Goal: Information Seeking & Learning: Learn about a topic

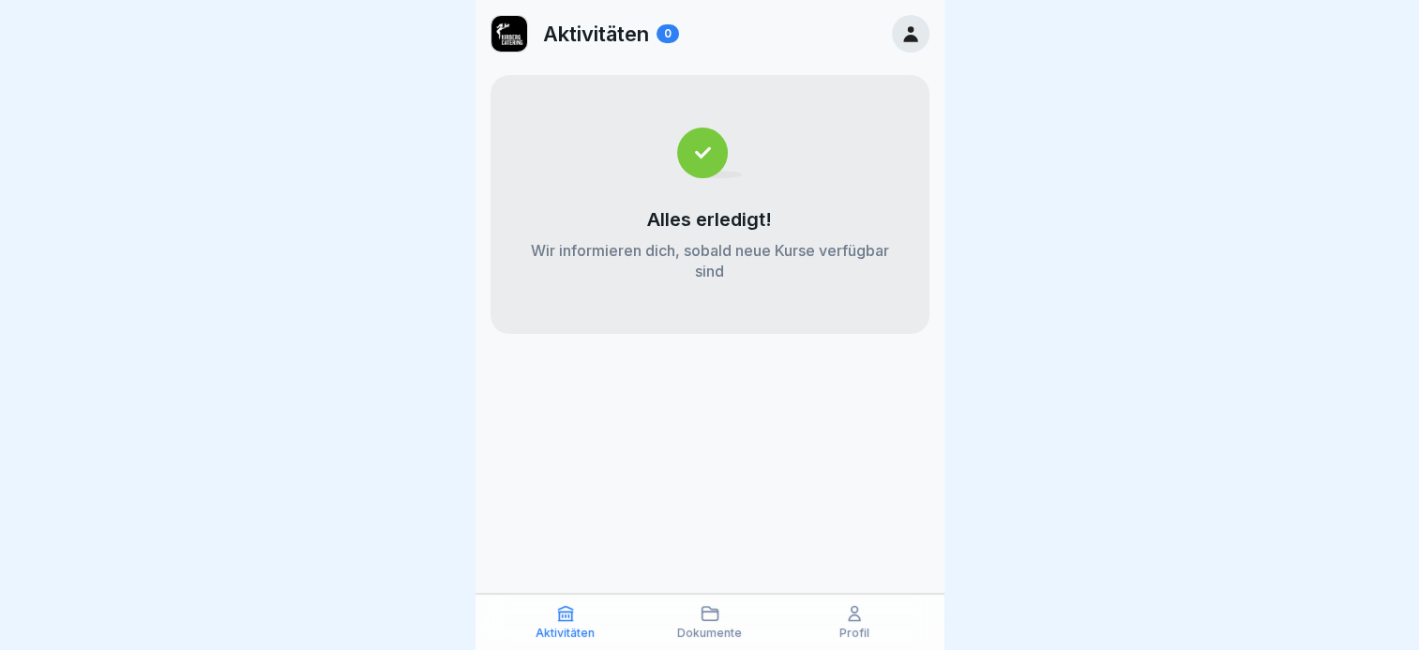
scroll to position [14, 0]
click at [713, 615] on icon at bounding box center [709, 613] width 19 height 19
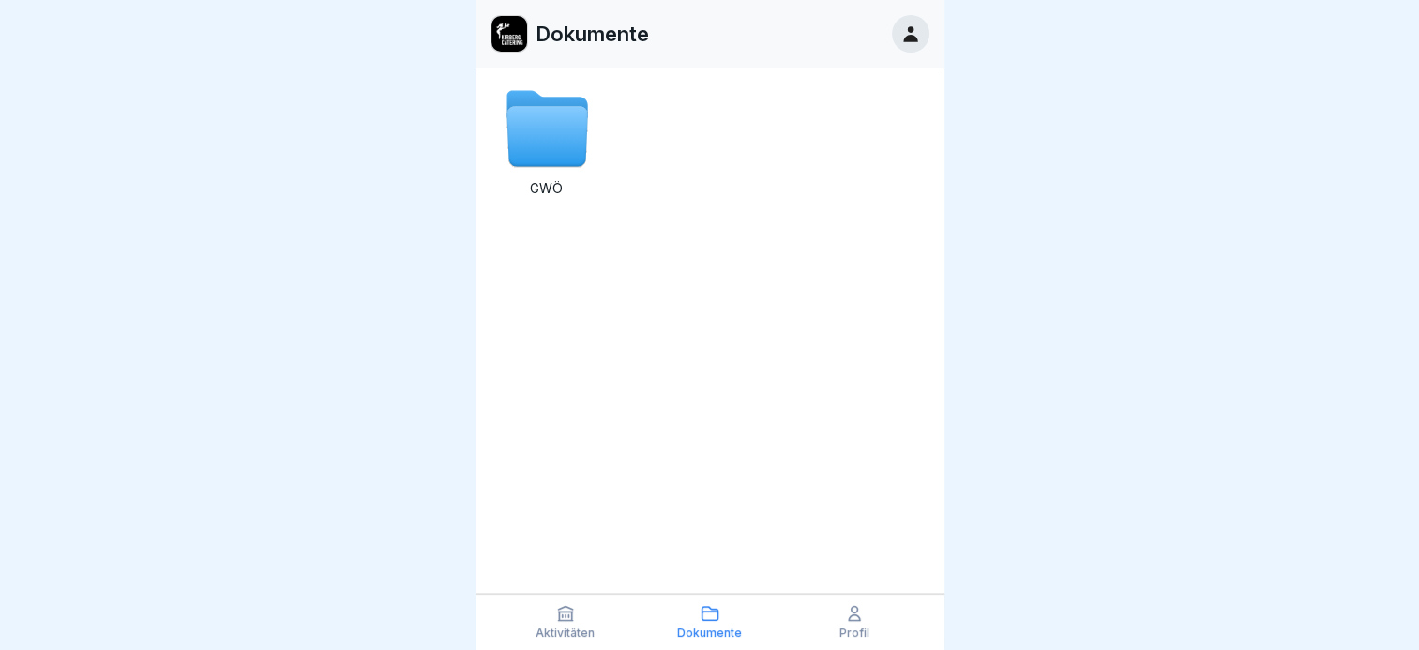
click at [565, 634] on p "Aktivitäten" at bounding box center [564, 632] width 59 height 13
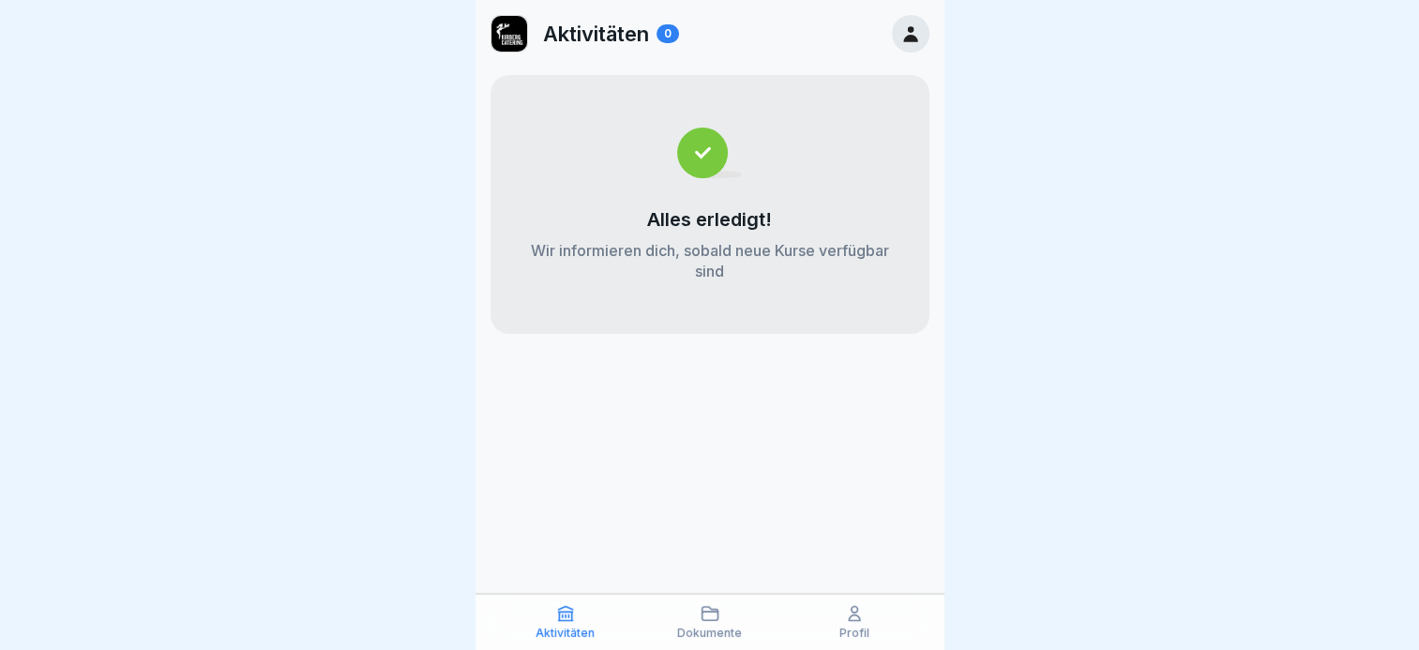
click at [858, 626] on p "Profil" at bounding box center [854, 632] width 30 height 13
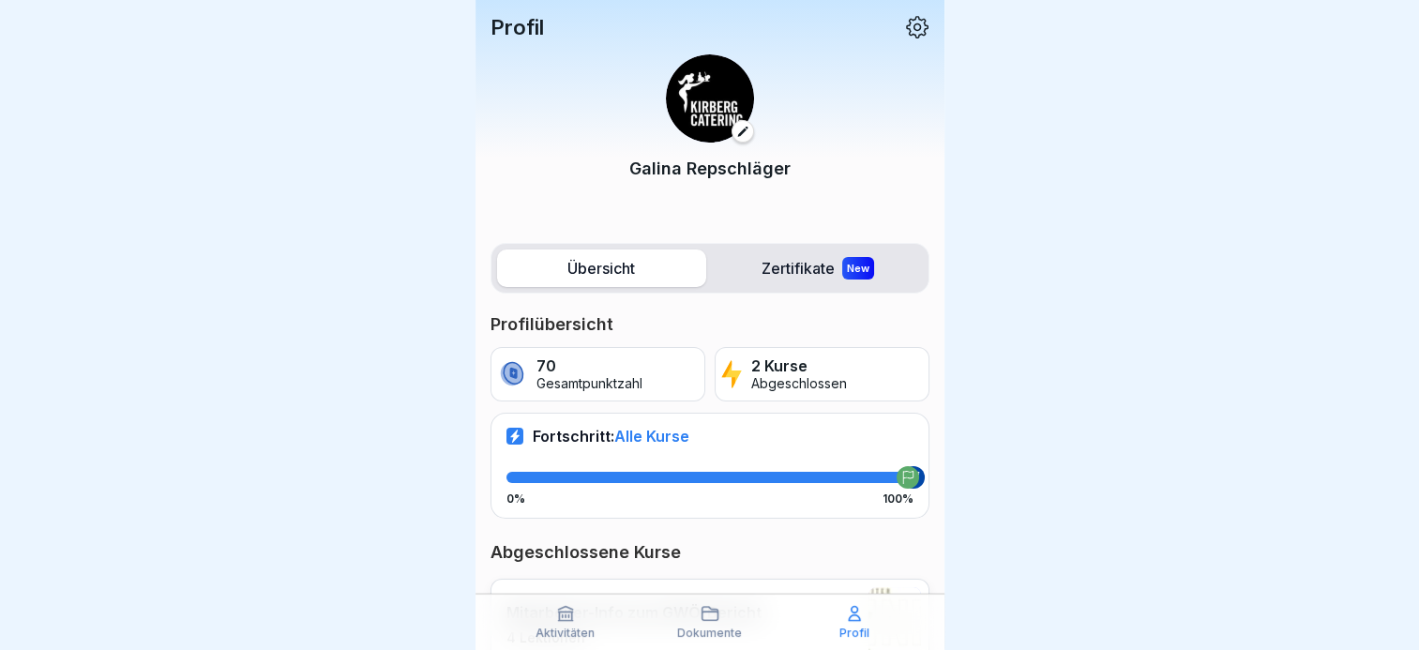
click at [768, 380] on p "Abgeschlossen" at bounding box center [799, 384] width 96 height 16
click at [761, 380] on p "Abgeschlossen" at bounding box center [799, 384] width 96 height 16
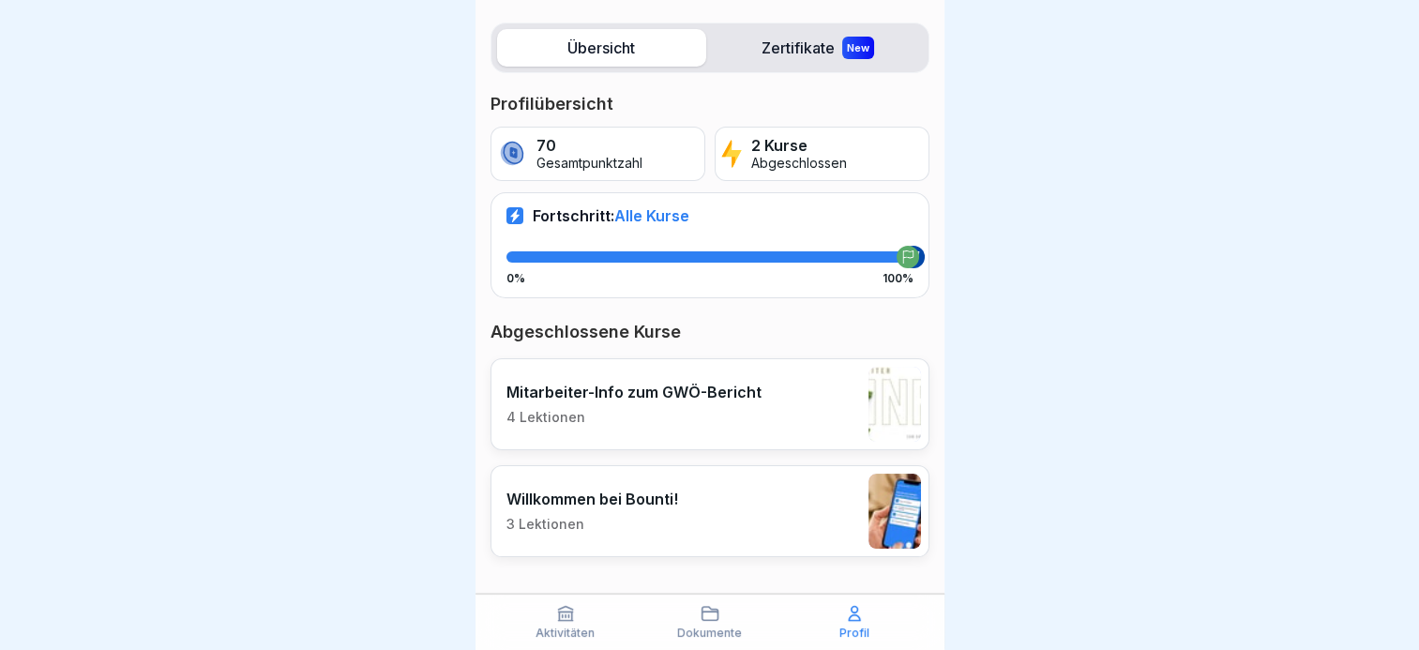
scroll to position [14, 0]
click at [651, 490] on p "Willkommen bei Bounti!" at bounding box center [592, 499] width 172 height 19
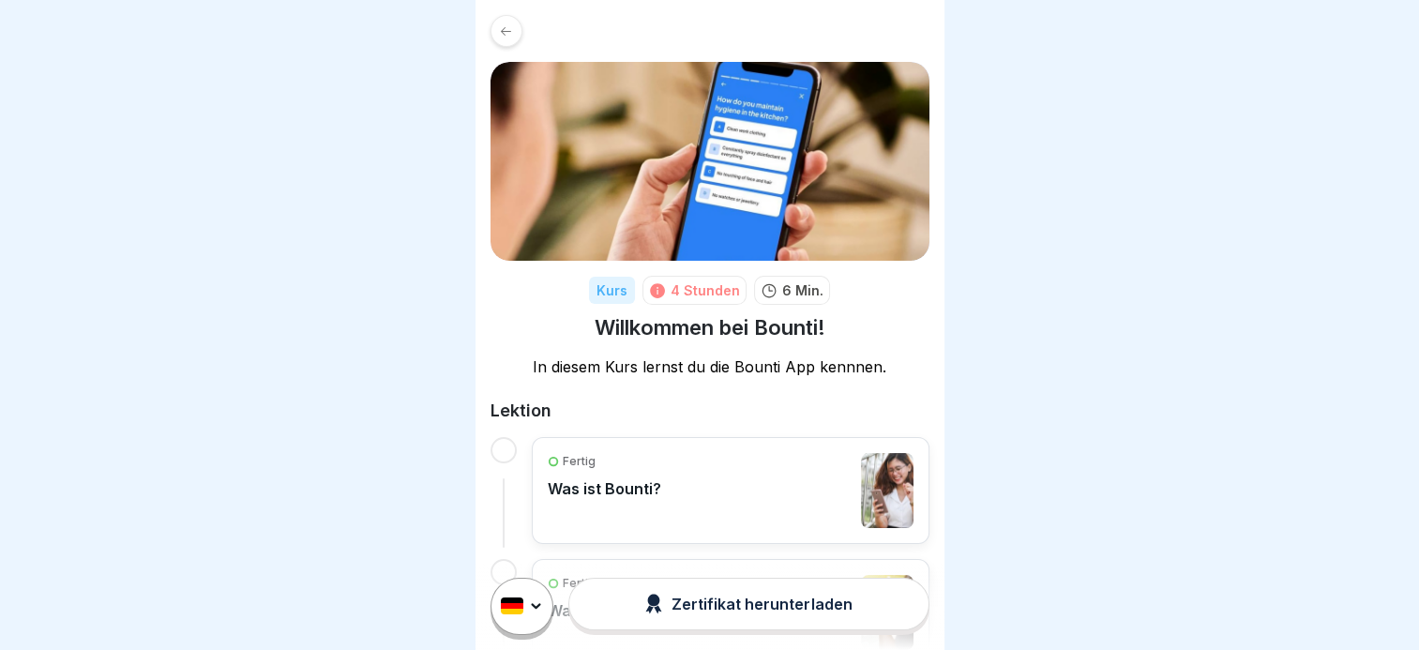
click at [578, 479] on p "Was ist Bounti?" at bounding box center [604, 488] width 113 height 19
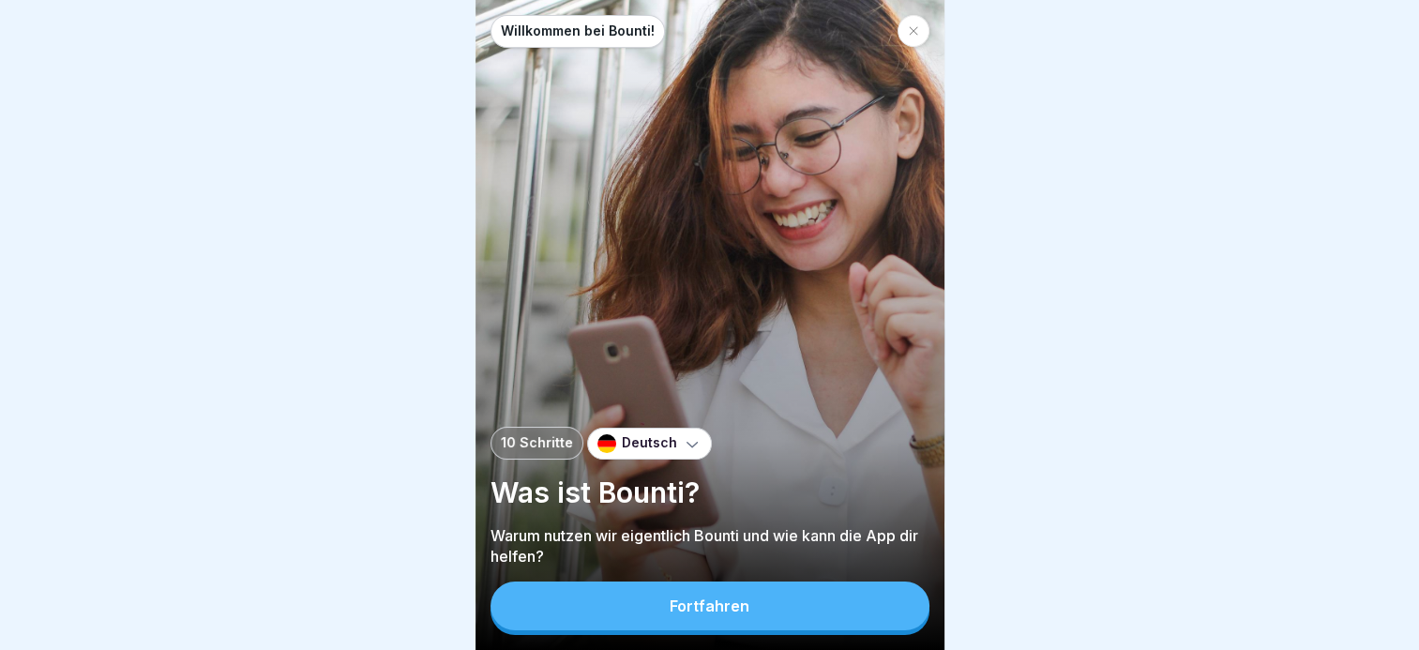
scroll to position [14, 0]
click at [694, 612] on div "Fortfahren" at bounding box center [710, 605] width 80 height 17
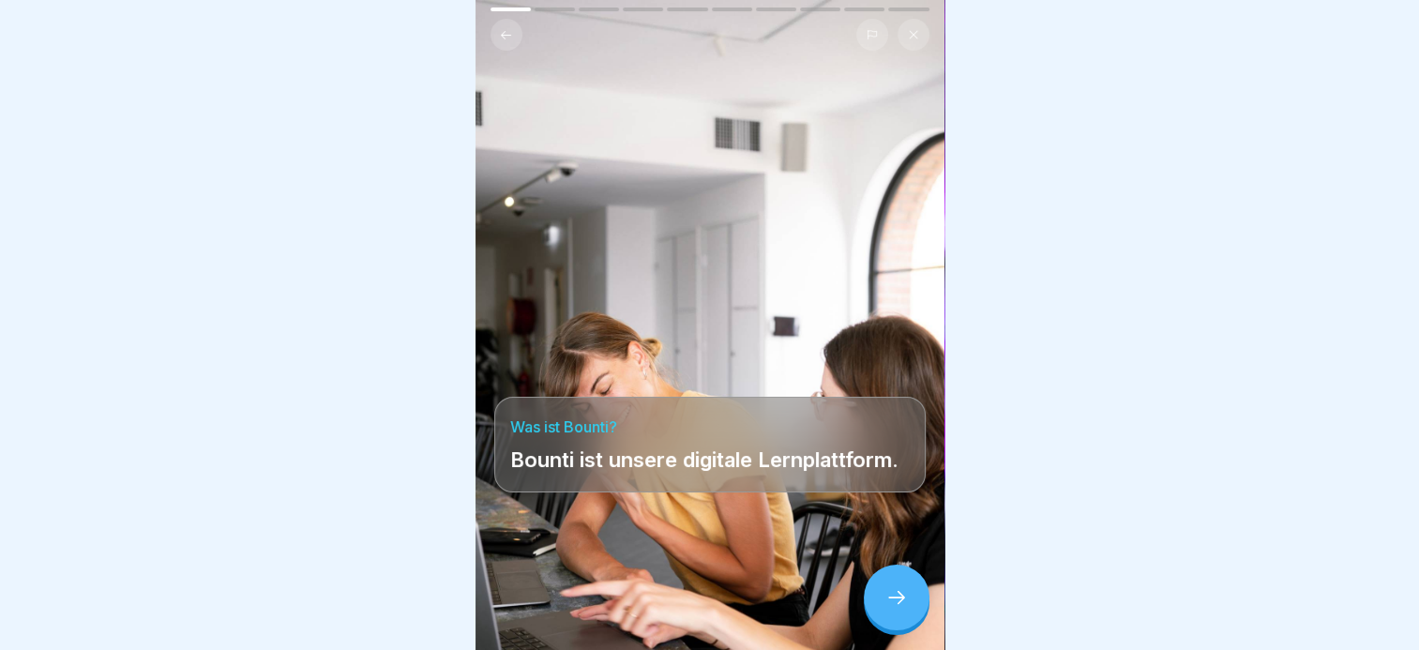
click at [886, 592] on icon at bounding box center [896, 597] width 23 height 23
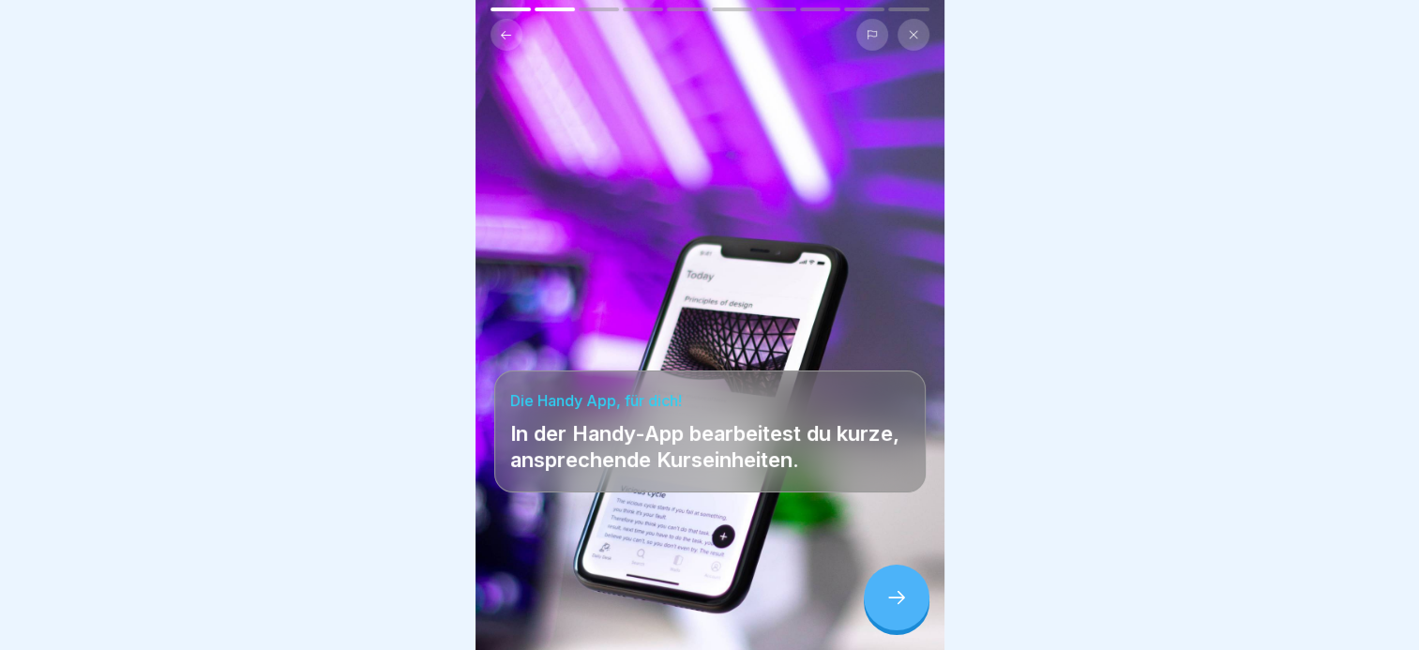
click at [886, 592] on icon at bounding box center [896, 597] width 23 height 23
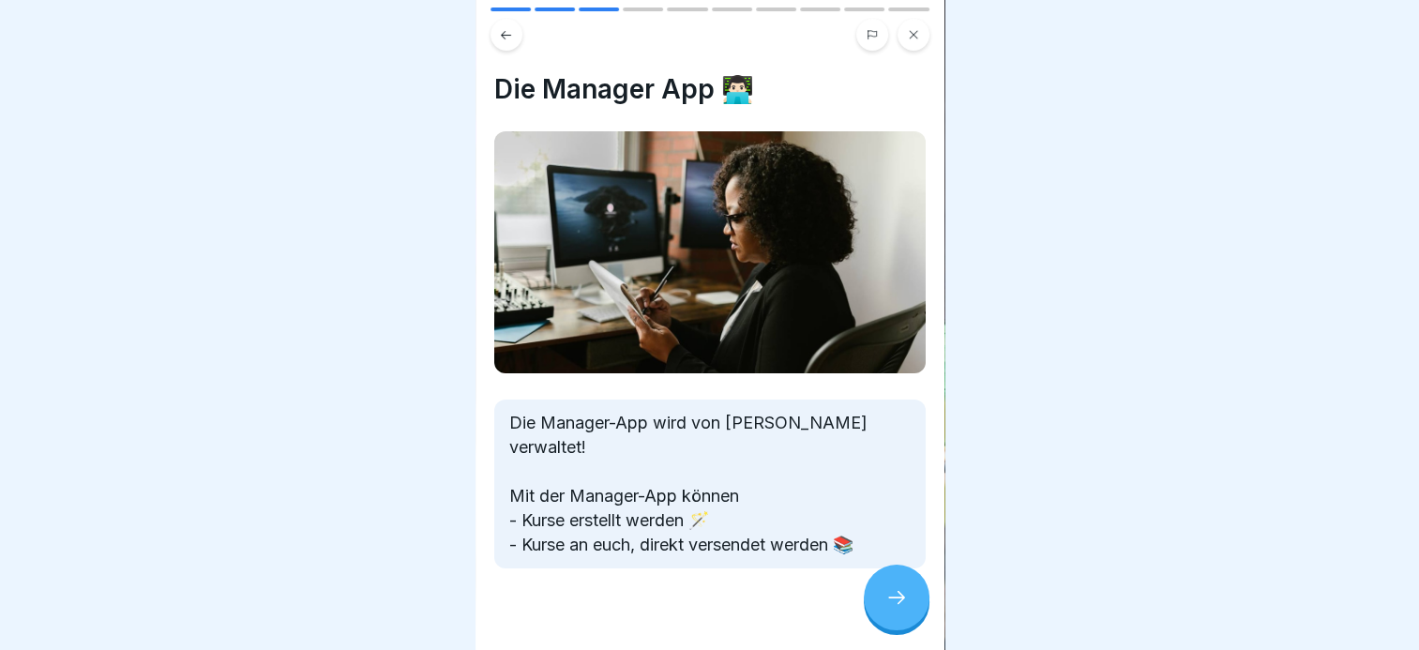
click at [886, 592] on icon at bounding box center [896, 597] width 23 height 23
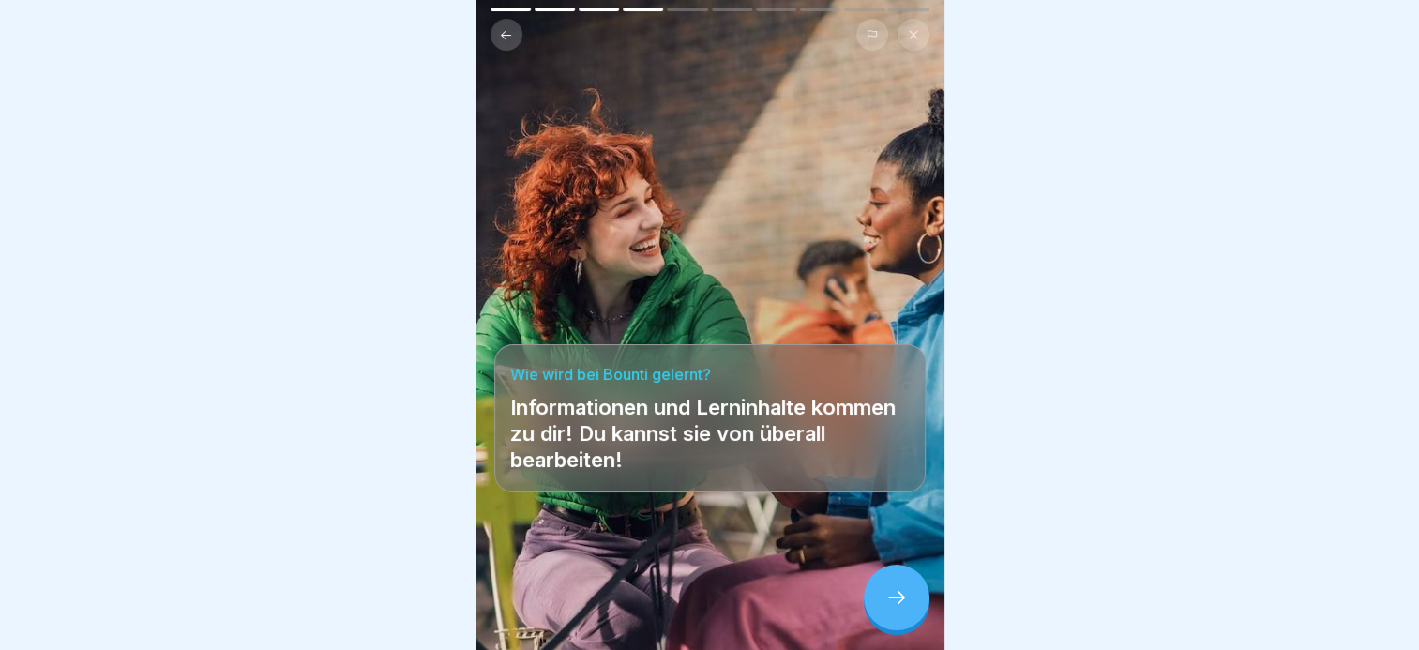
click at [495, 25] on button at bounding box center [506, 35] width 32 height 32
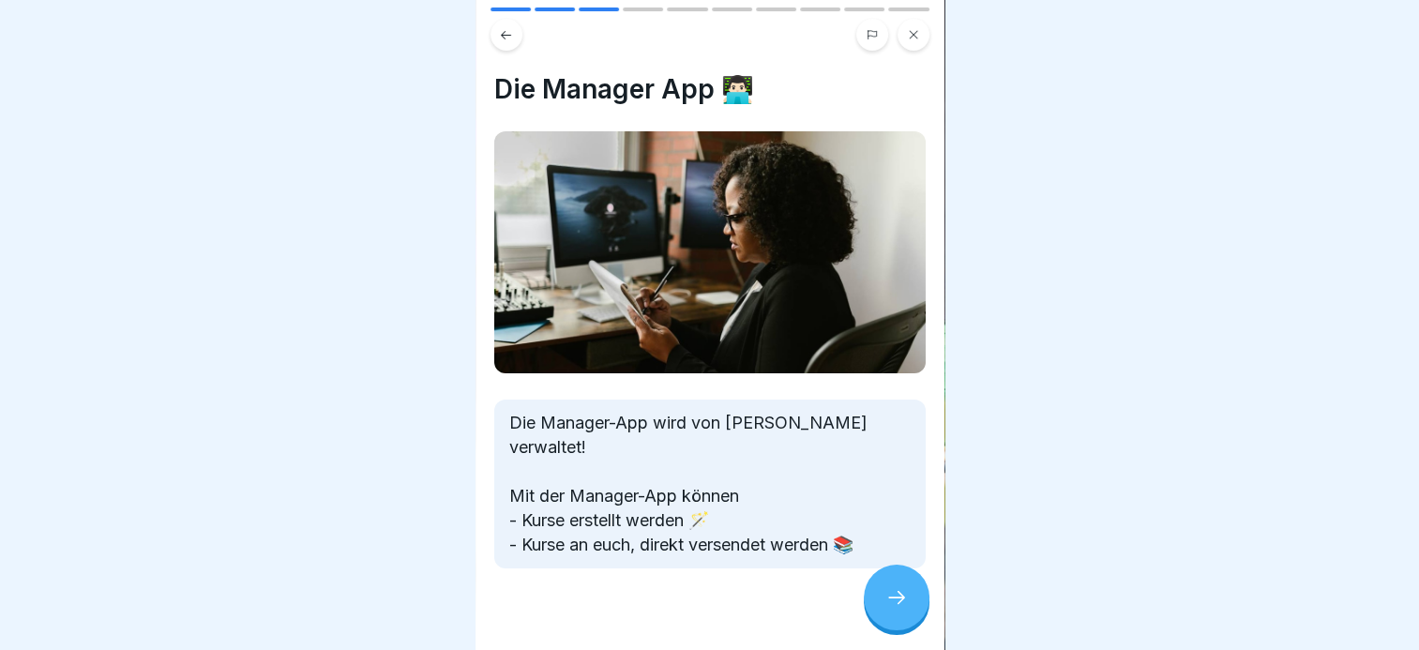
click at [892, 608] on icon at bounding box center [896, 597] width 23 height 23
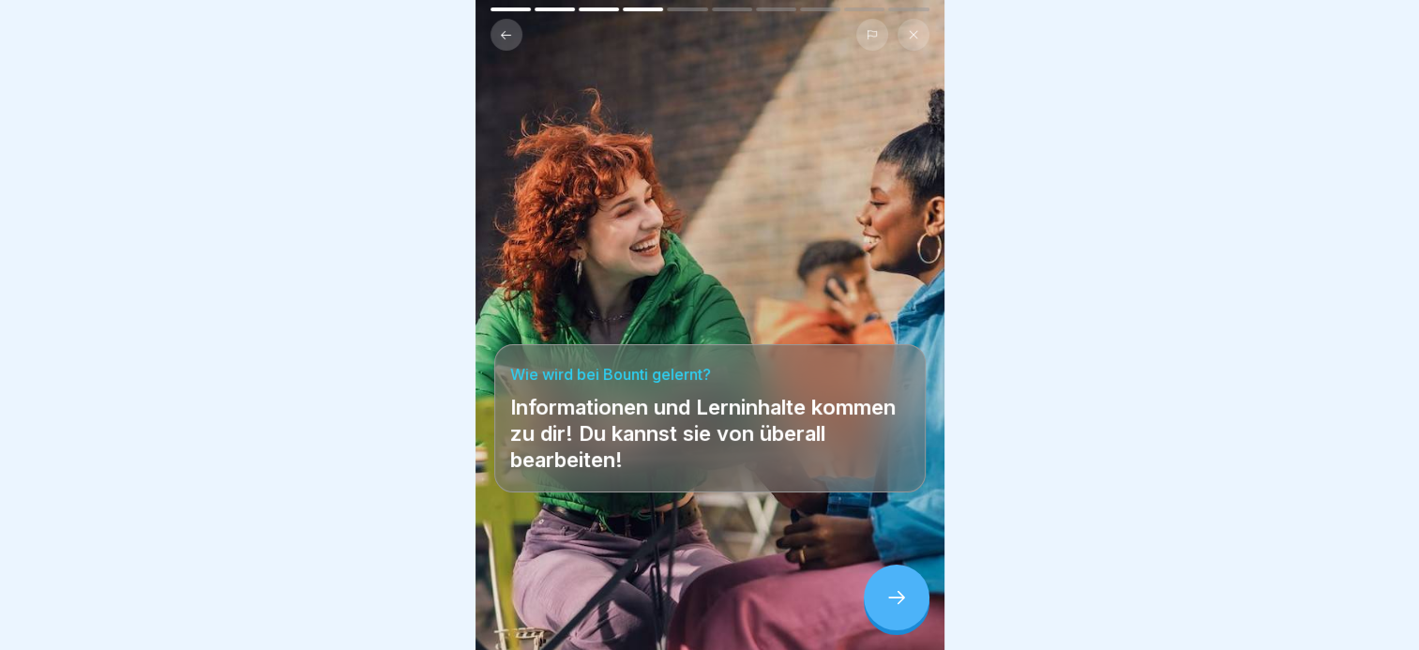
click at [903, 598] on icon at bounding box center [896, 597] width 23 height 23
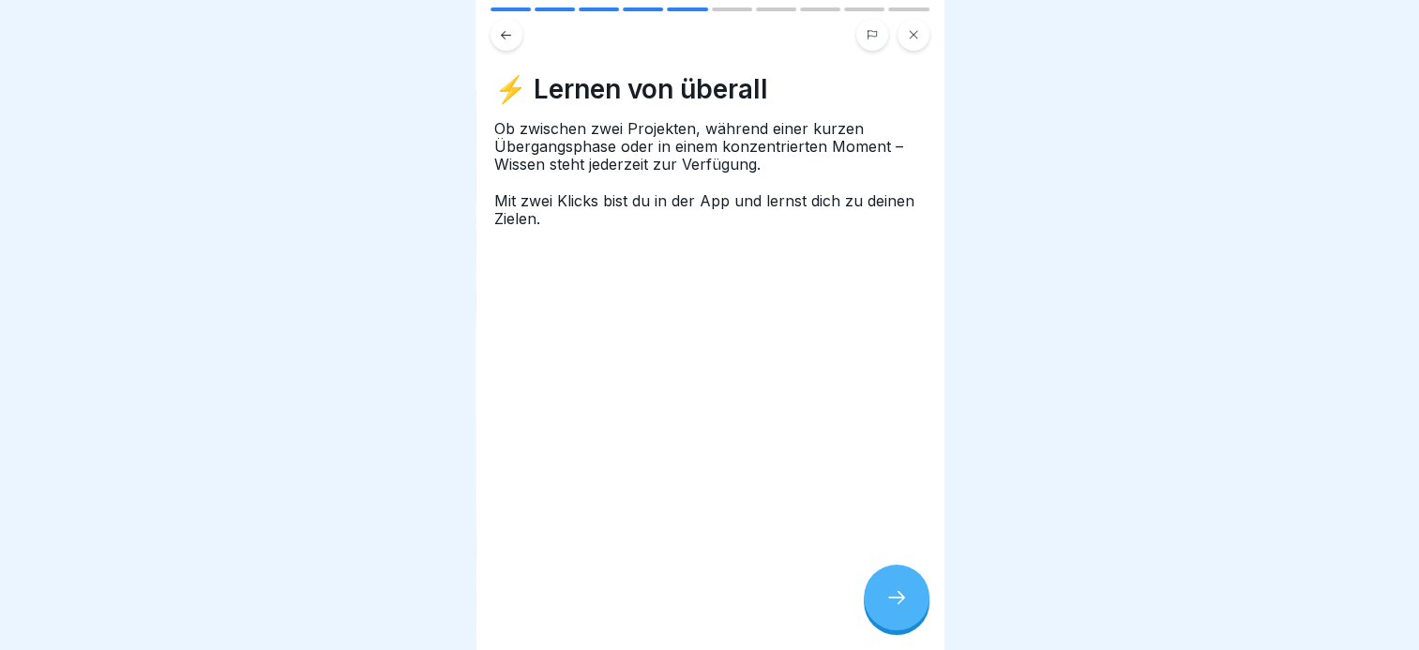
click at [903, 598] on icon at bounding box center [896, 597] width 23 height 23
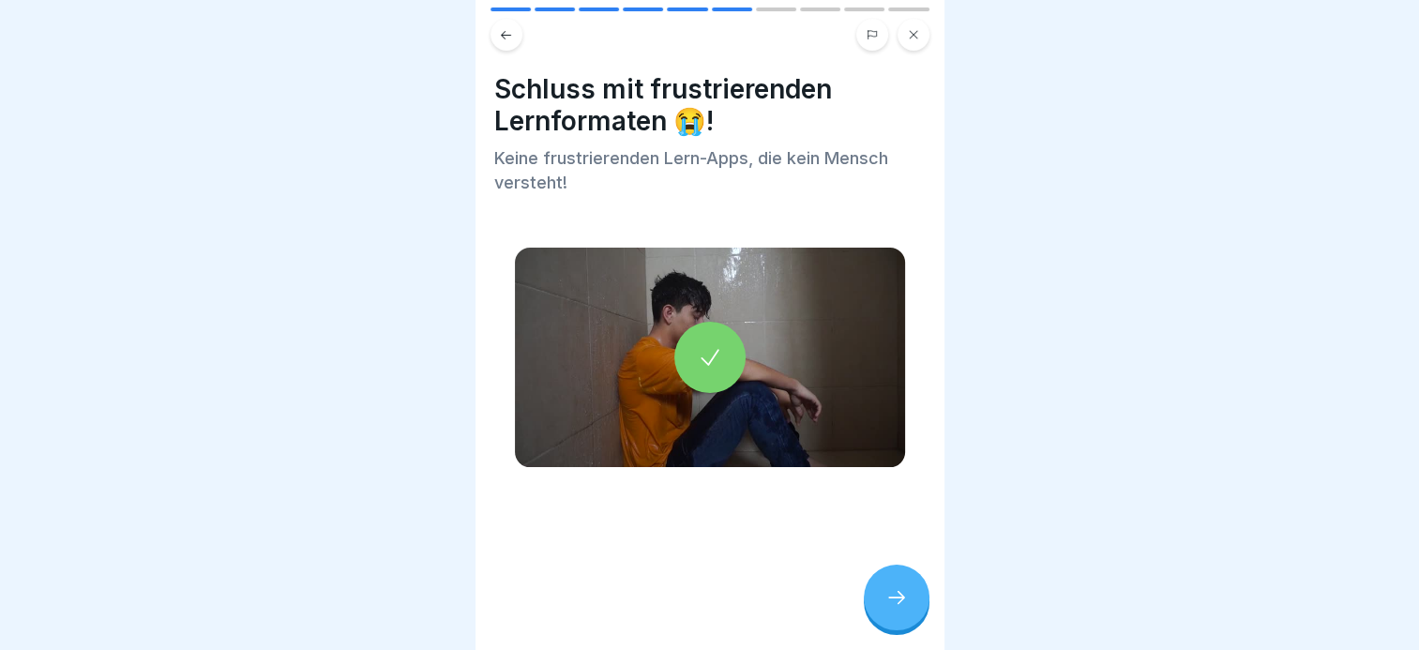
click at [903, 598] on icon at bounding box center [896, 597] width 23 height 23
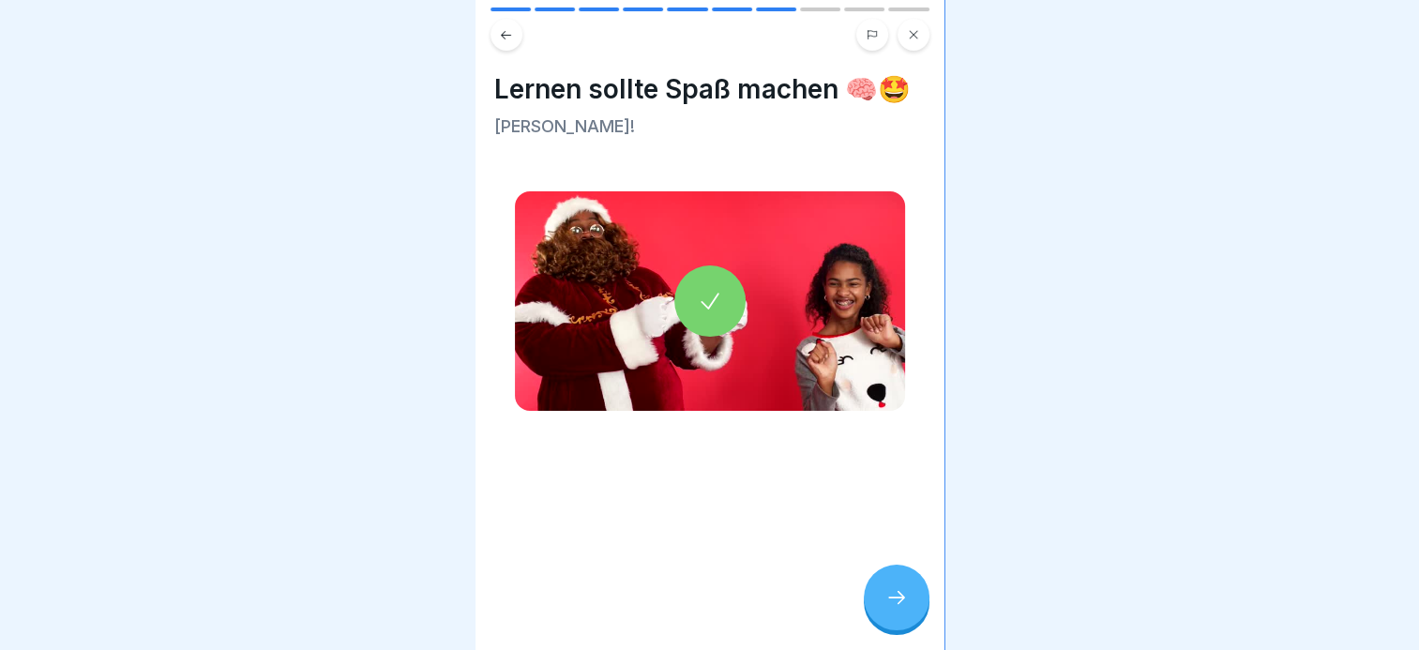
click at [903, 598] on icon at bounding box center [896, 597] width 23 height 23
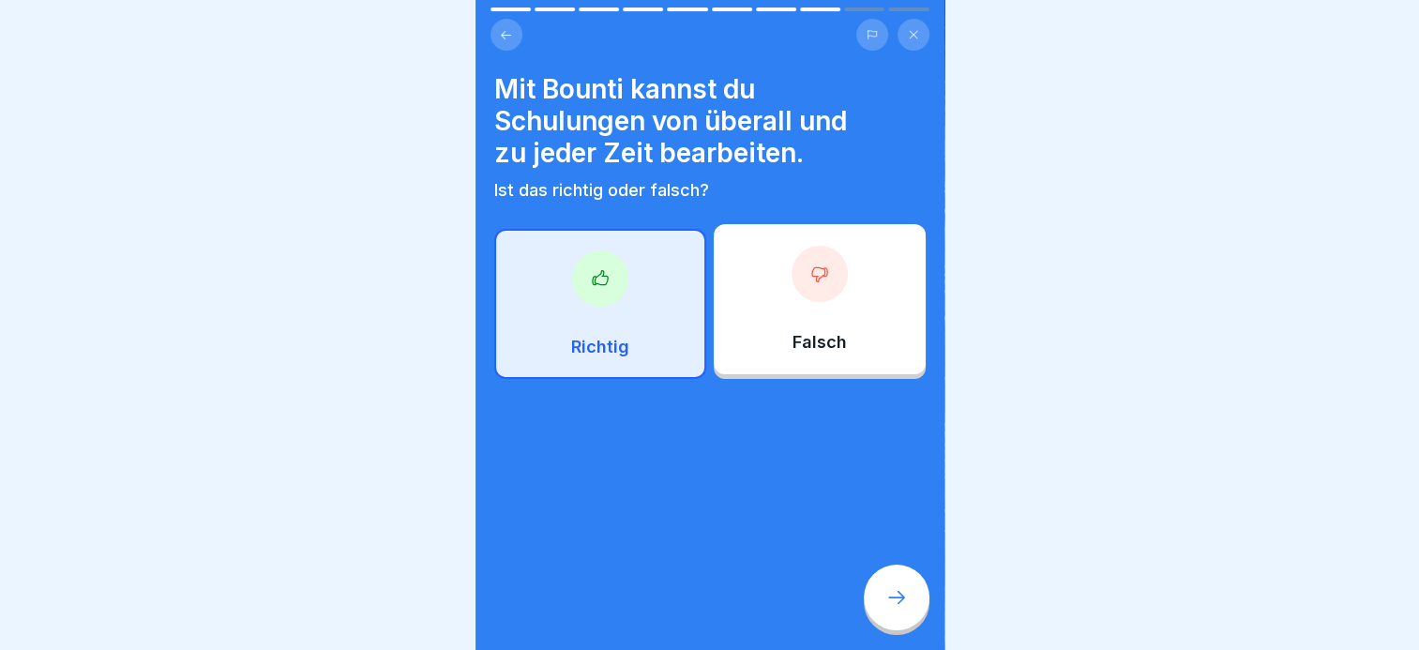
click at [903, 598] on icon at bounding box center [896, 597] width 23 height 23
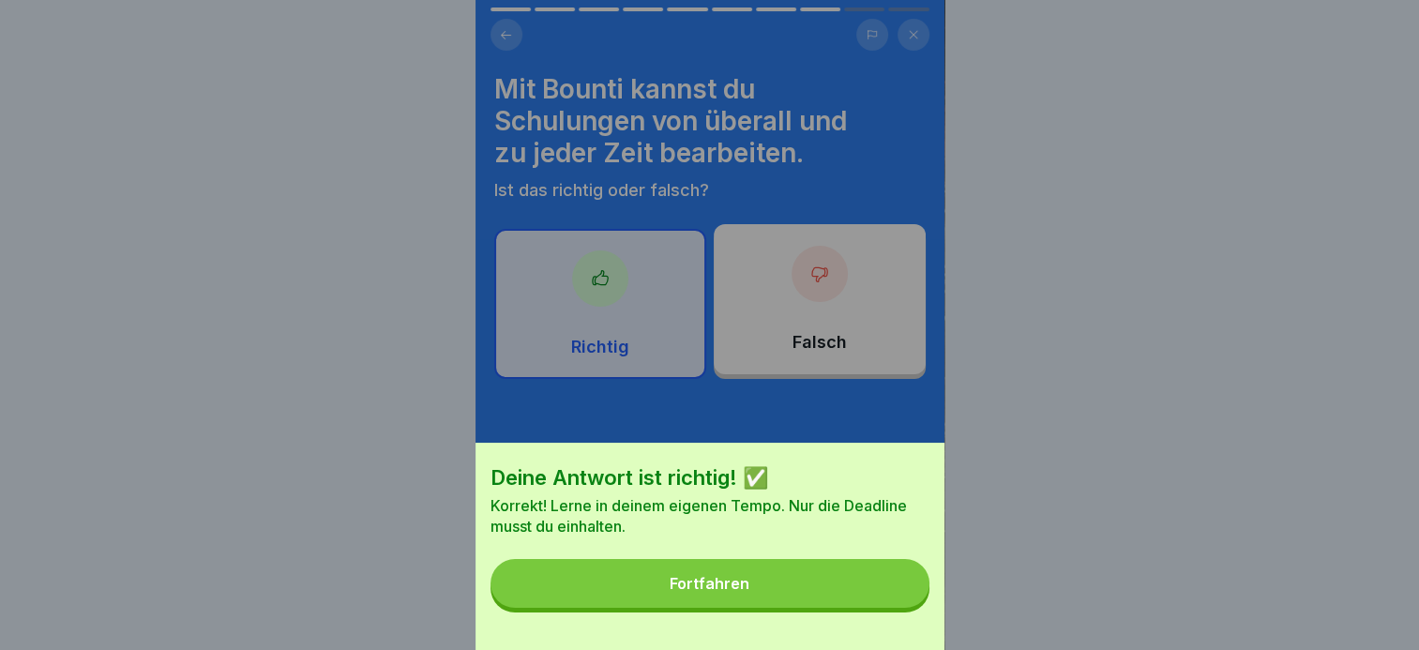
click at [335, 444] on div "Deine Antwort ist richtig! ✅ Korrekt! Lerne in deinem eigenen Tempo. Nur die De…" at bounding box center [709, 325] width 1419 height 650
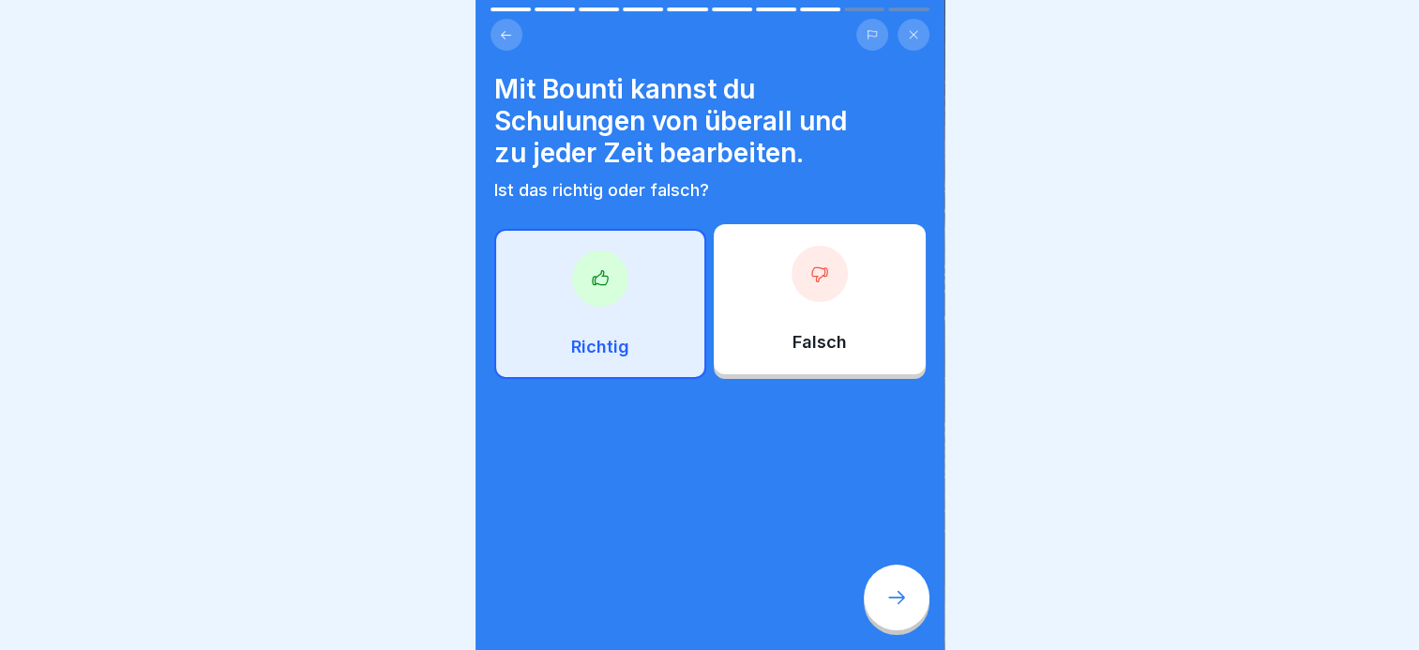
click at [914, 29] on icon at bounding box center [913, 34] width 11 height 11
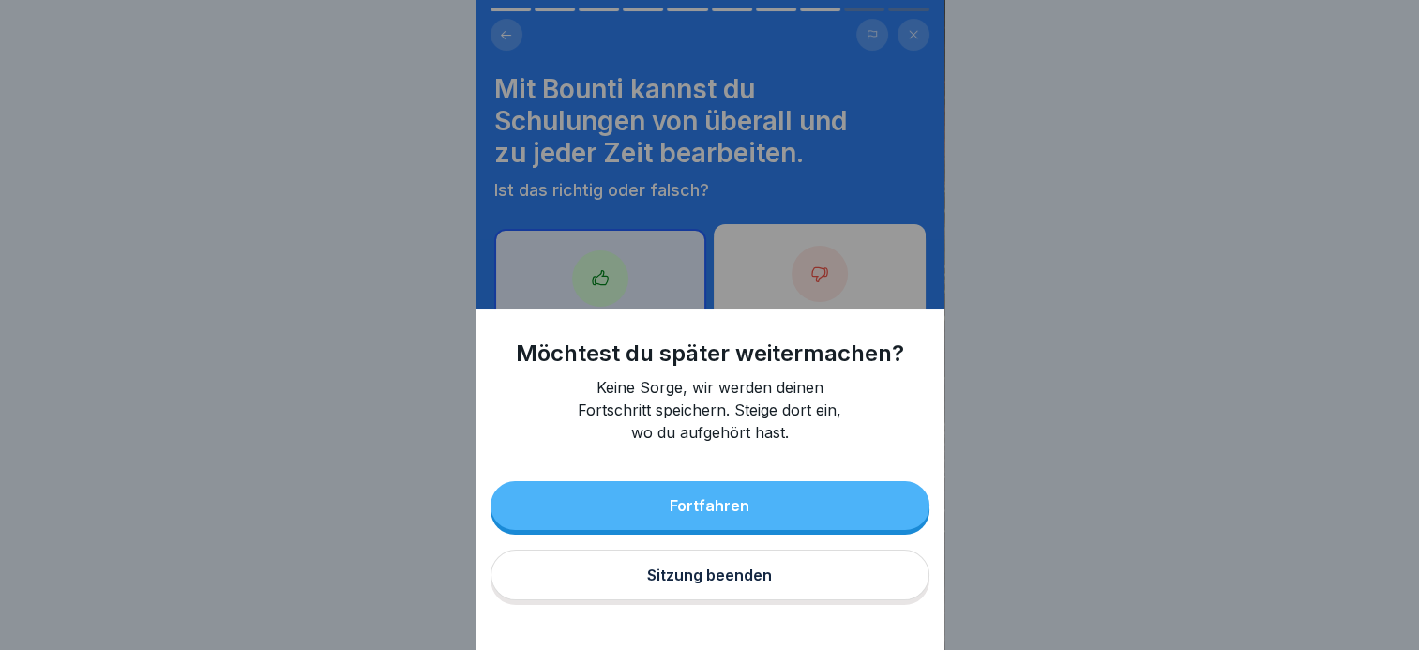
click at [1132, 388] on div "Möchtest du später weitermachen? Keine Sorge, wir werden deinen Fortschritt spe…" at bounding box center [709, 325] width 1419 height 650
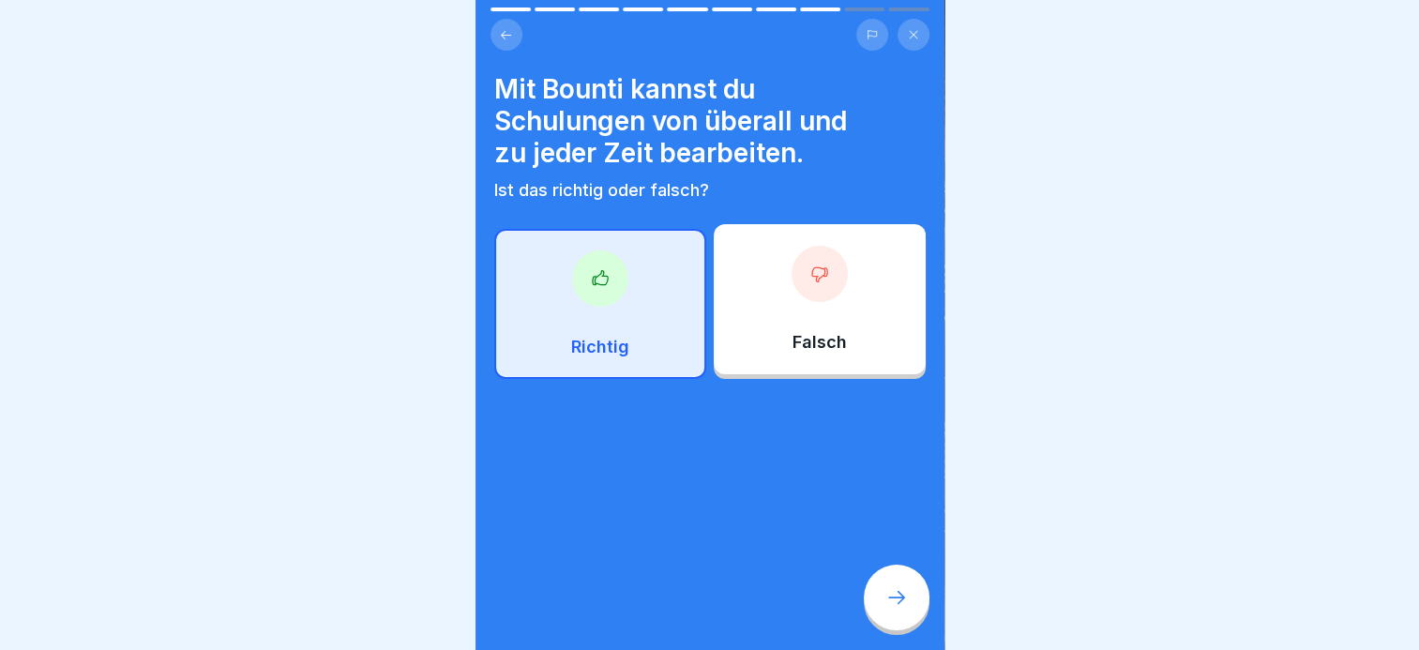
scroll to position [0, 0]
click at [773, 6] on div "Mit Bounti kannst du Schulungen von überall und zu jeder Zeit bearbeiten. Ist d…" at bounding box center [709, 325] width 469 height 650
